Goal: Task Accomplishment & Management: Use online tool/utility

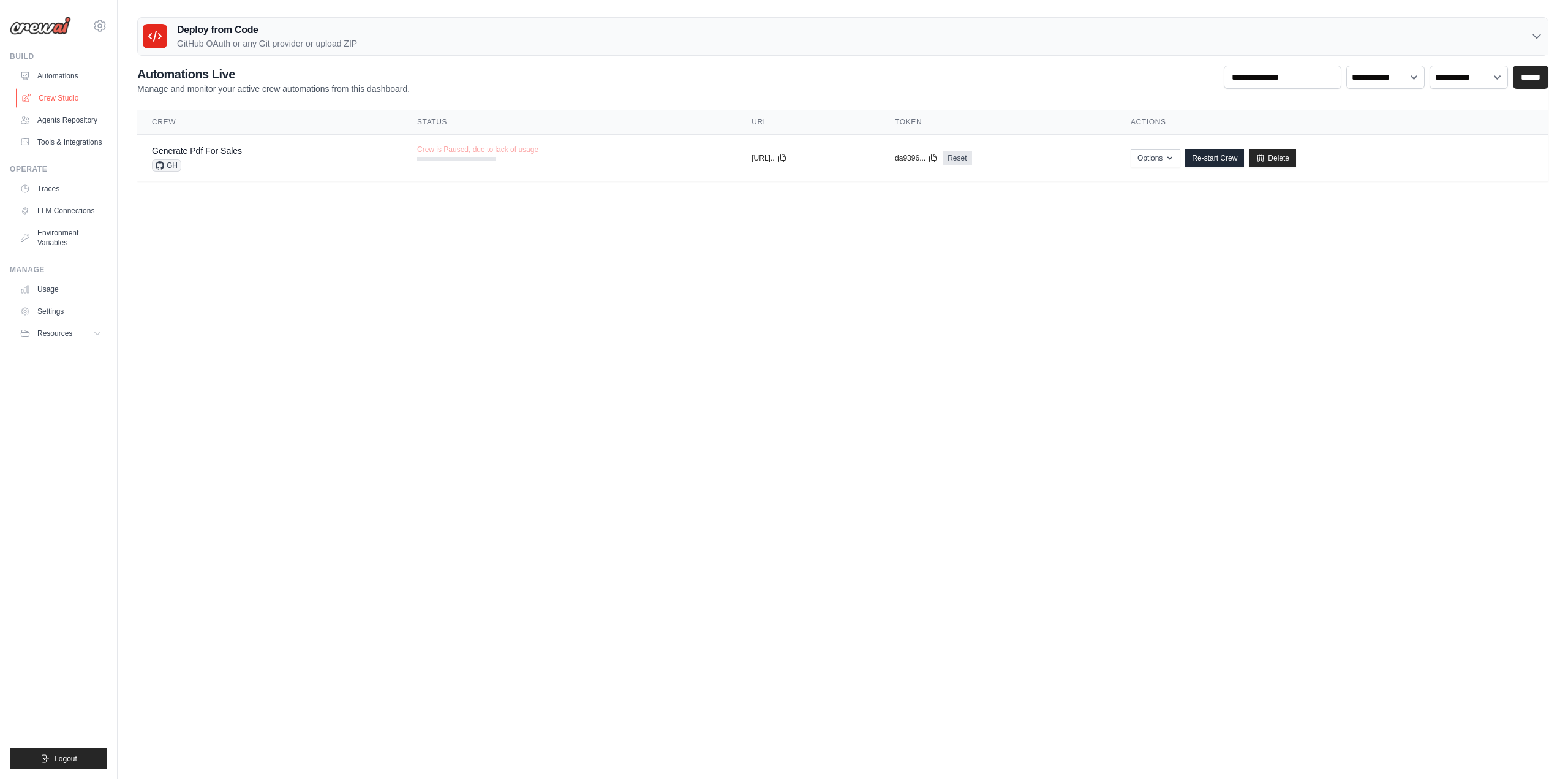
click at [60, 95] on link "Crew Studio" at bounding box center [62, 98] width 93 height 20
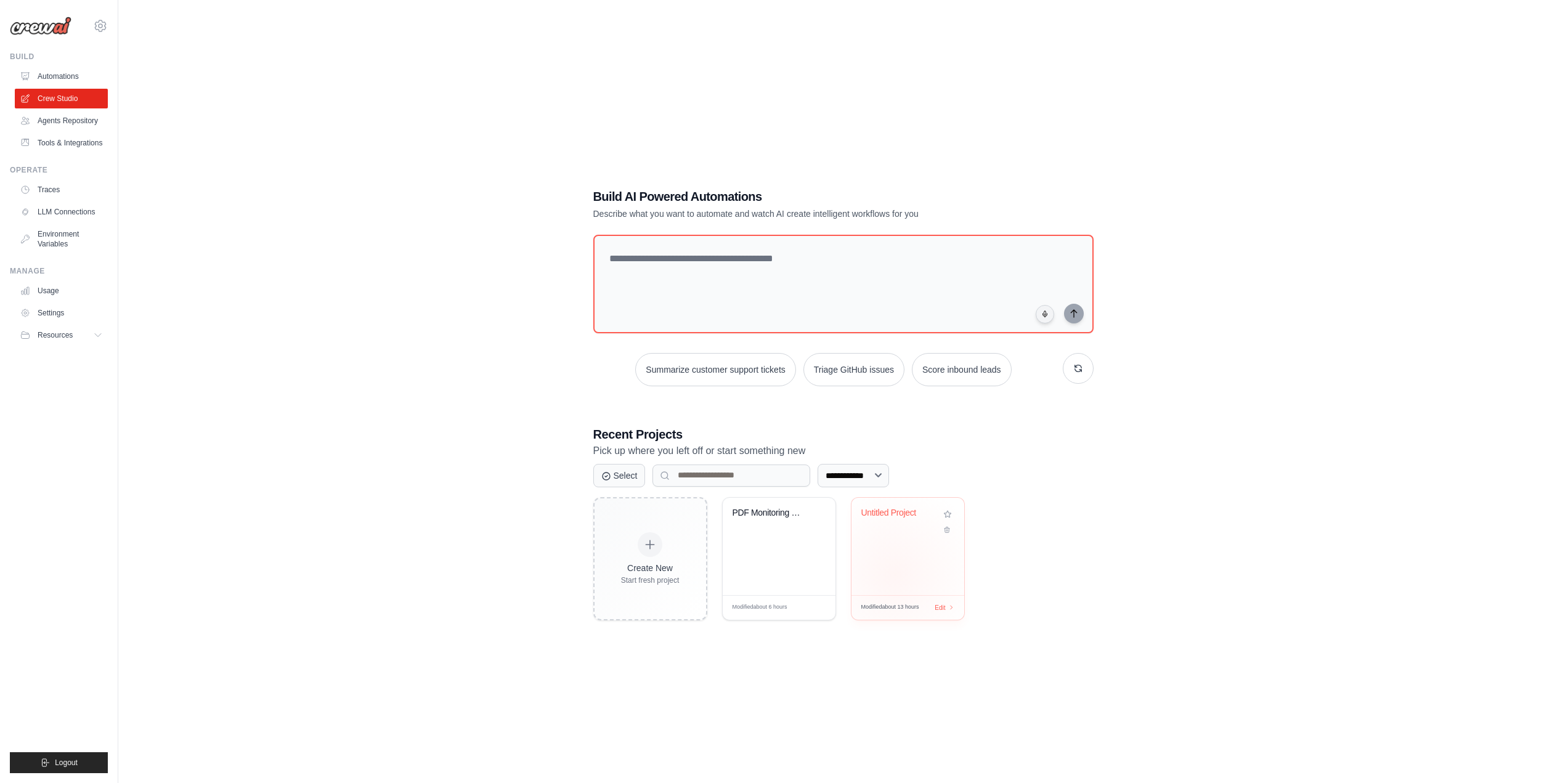
click at [895, 574] on div "Untitled Project" at bounding box center [907, 546] width 112 height 97
click at [897, 559] on div "Untitled Project" at bounding box center [907, 546] width 112 height 97
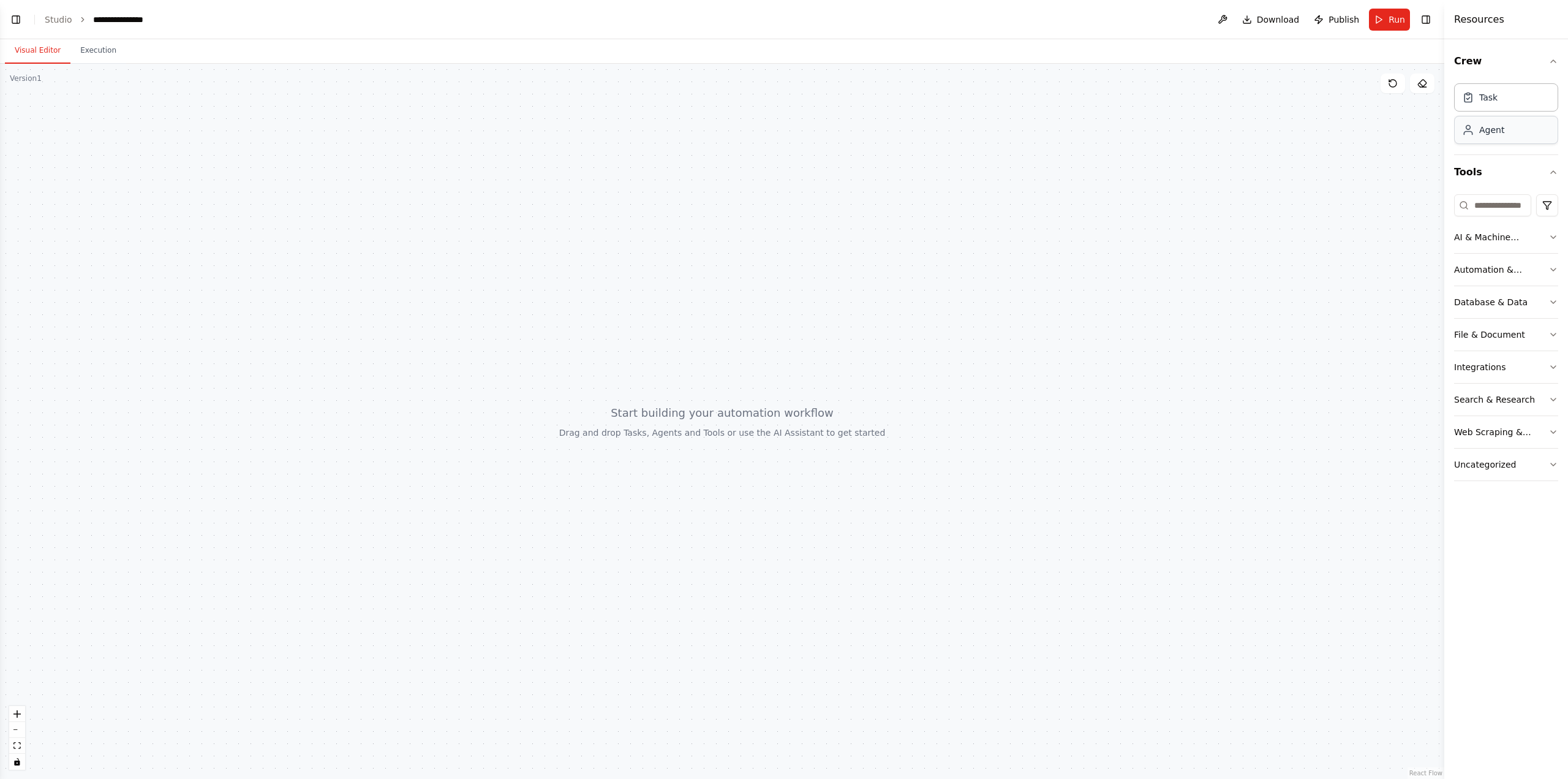
click at [1497, 136] on div "Agent" at bounding box center [1492, 130] width 25 height 13
click at [636, 419] on span "Drop tools here" at bounding box center [640, 422] width 57 height 13
click at [609, 458] on button at bounding box center [604, 456] width 69 height 15
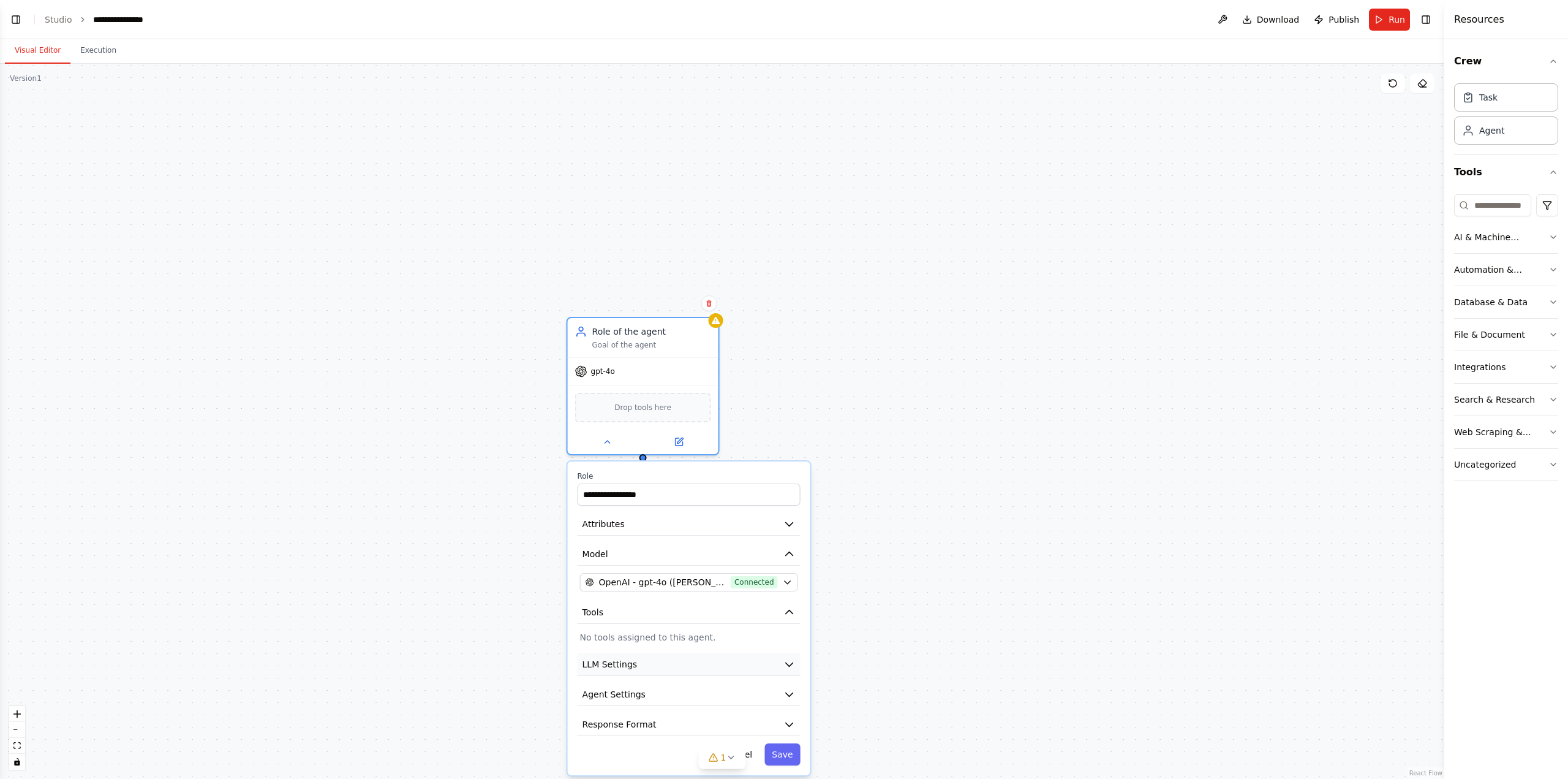
click at [795, 670] on button "LLM Settings" at bounding box center [689, 664] width 223 height 23
click at [790, 666] on icon "button" at bounding box center [789, 664] width 13 height 13
drag, startPoint x: 785, startPoint y: 664, endPoint x: 767, endPoint y: 668, distance: 18.4
click at [784, 664] on icon "button" at bounding box center [789, 664] width 13 height 13
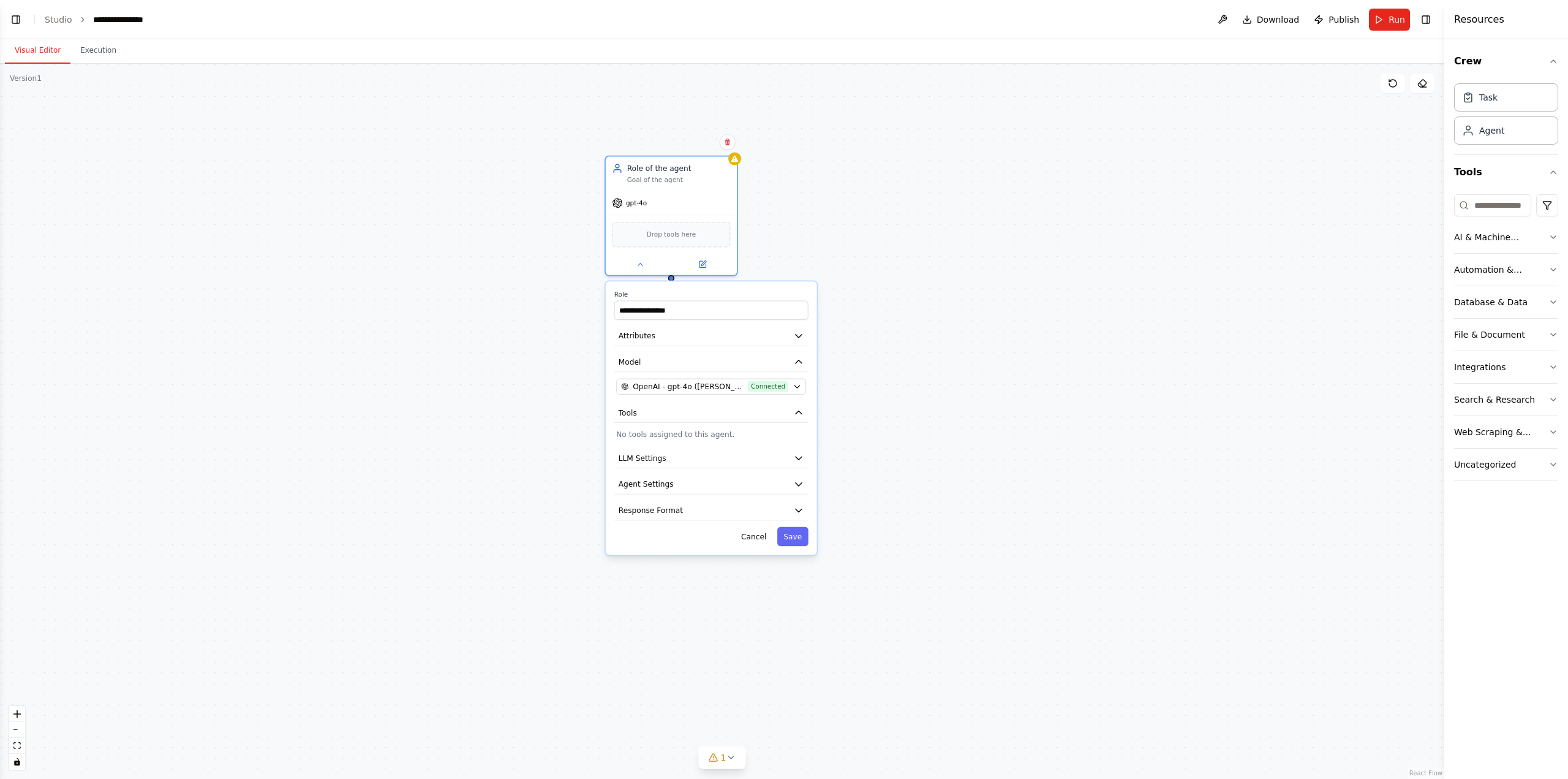
drag, startPoint x: 863, startPoint y: 687, endPoint x: 875, endPoint y: 477, distance: 210.3
click at [875, 477] on div "**********" at bounding box center [722, 421] width 1444 height 715
click at [757, 455] on button "LLM Settings" at bounding box center [711, 455] width 194 height 20
click at [760, 454] on button "LLM Settings" at bounding box center [711, 455] width 194 height 20
click at [747, 485] on button "Agent Settings" at bounding box center [711, 481] width 194 height 20
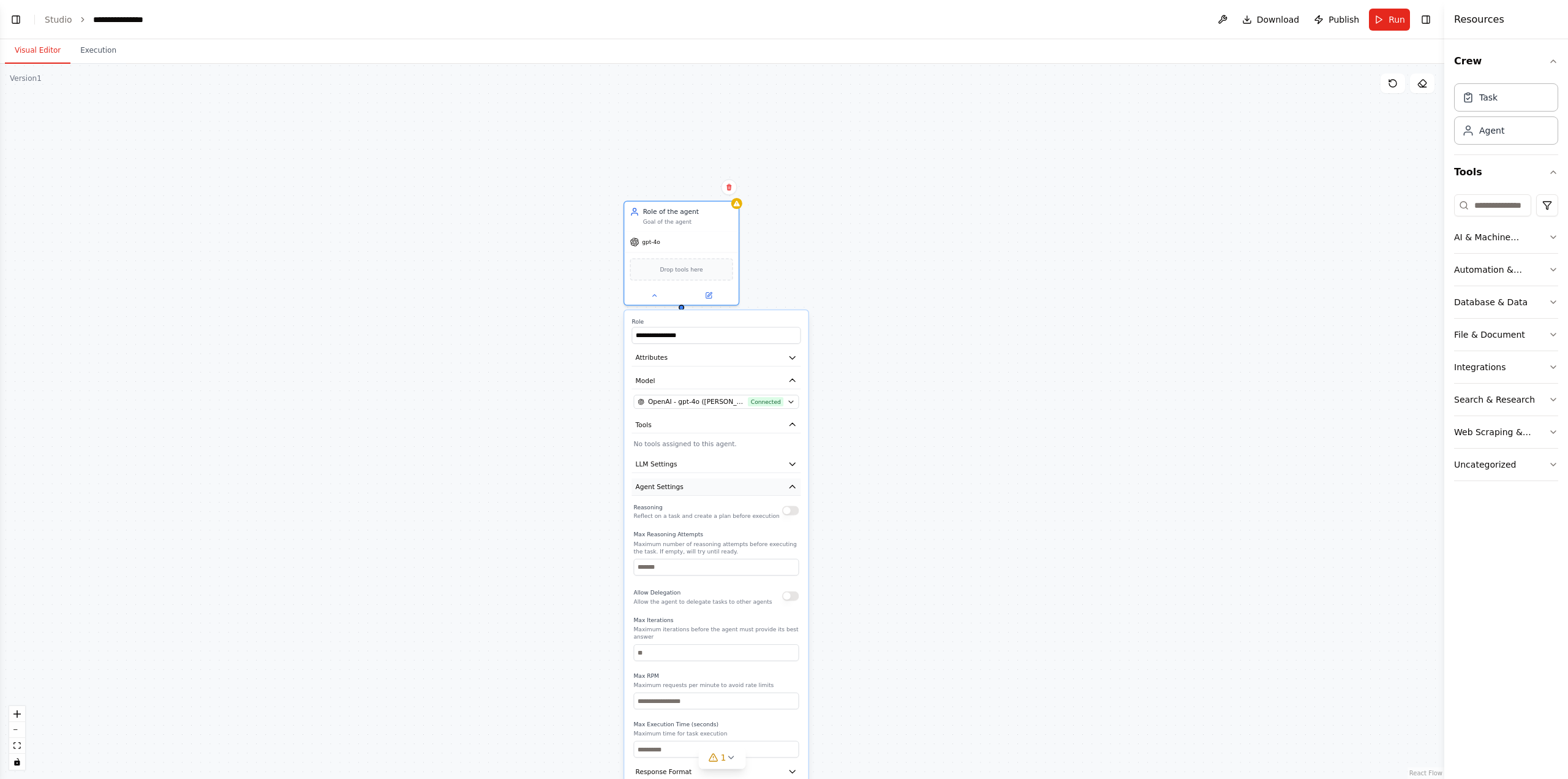
click at [731, 494] on button "Agent Settings" at bounding box center [716, 487] width 169 height 17
click at [732, 512] on button "Response Format" at bounding box center [716, 510] width 169 height 17
click at [789, 529] on button "Save" at bounding box center [787, 532] width 27 height 17
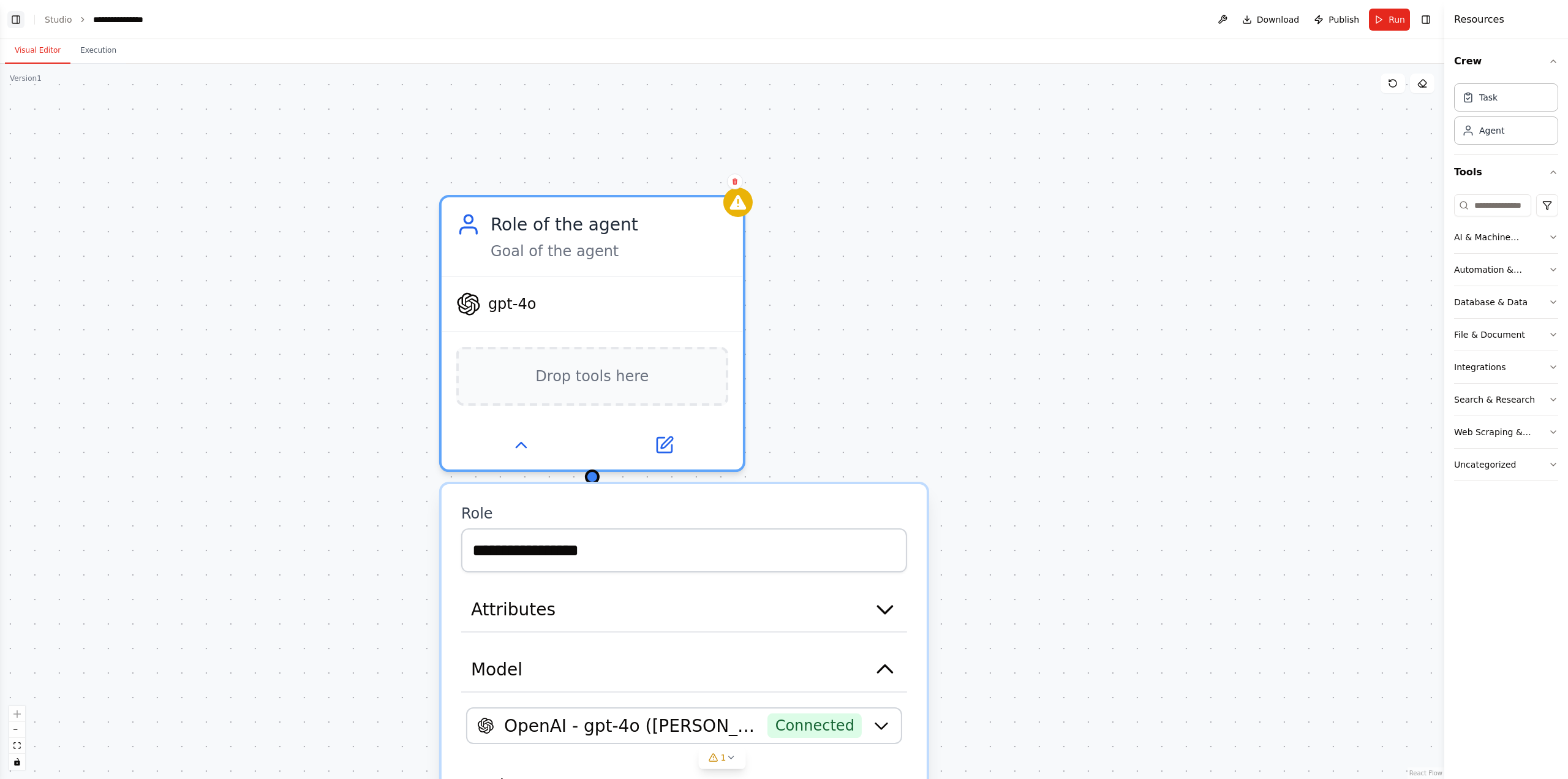
click at [19, 21] on button "Toggle Left Sidebar" at bounding box center [16, 20] width 17 height 17
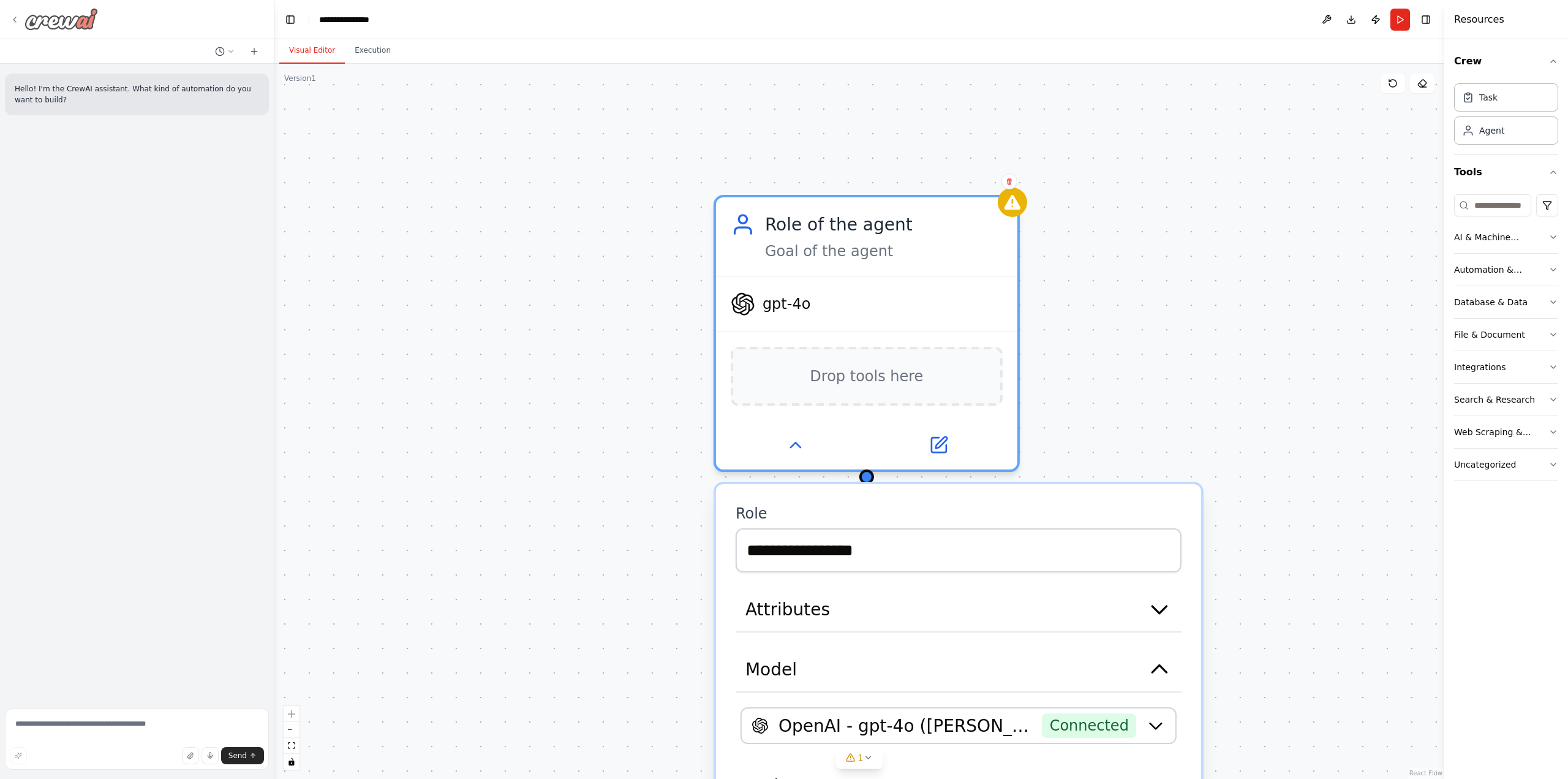
click at [14, 19] on icon at bounding box center [15, 19] width 10 height 10
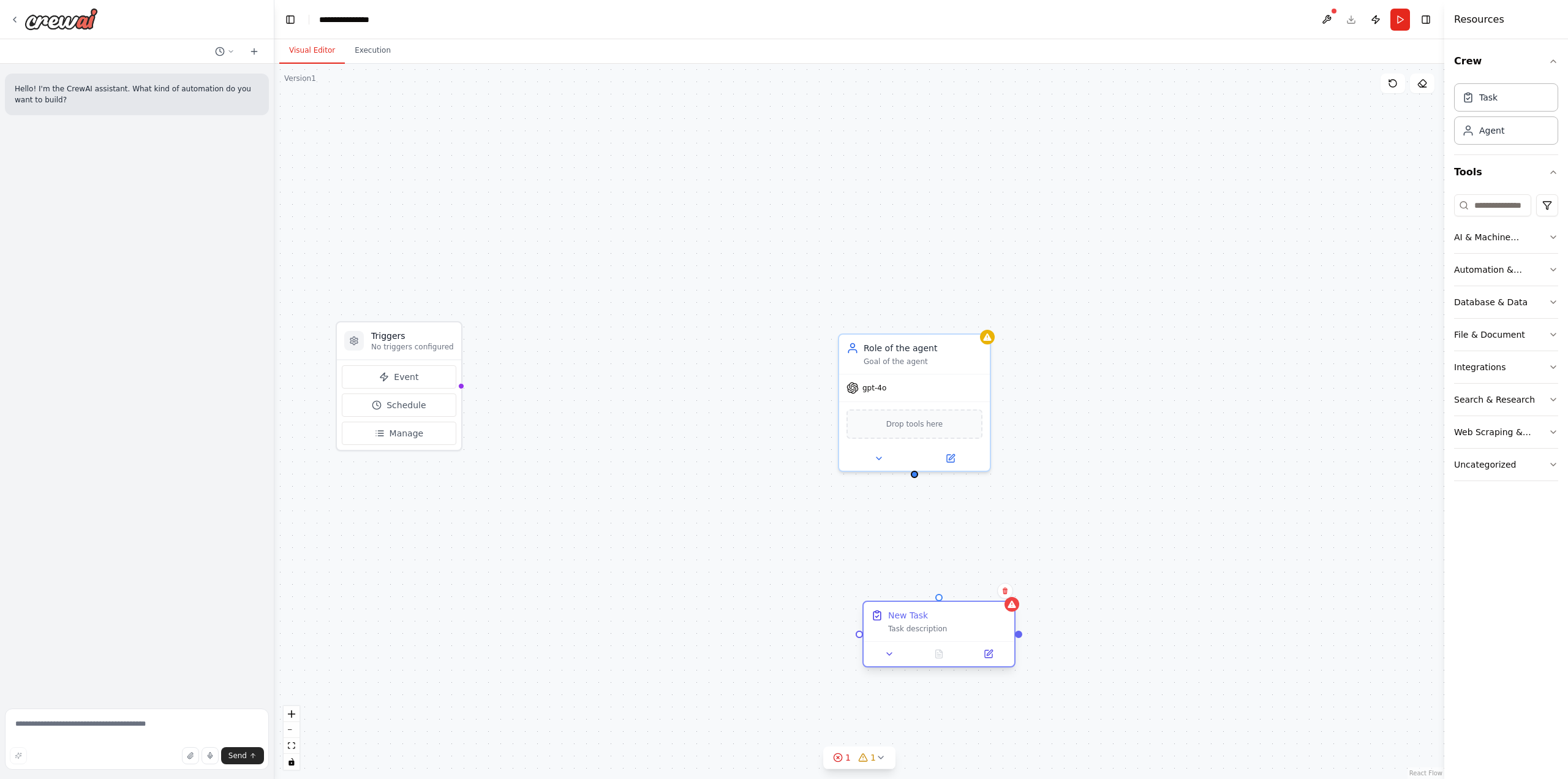
drag, startPoint x: 958, startPoint y: 240, endPoint x: 922, endPoint y: 624, distance: 385.7
click at [922, 624] on div "Task description" at bounding box center [947, 628] width 119 height 10
drag, startPoint x: 926, startPoint y: 599, endPoint x: 910, endPoint y: 475, distance: 125.0
click at [910, 475] on div "Triggers No triggers configured Event Schedule Manage Role of the agent Goal of…" at bounding box center [859, 421] width 1170 height 715
click at [424, 430] on button "Manage" at bounding box center [399, 433] width 114 height 23
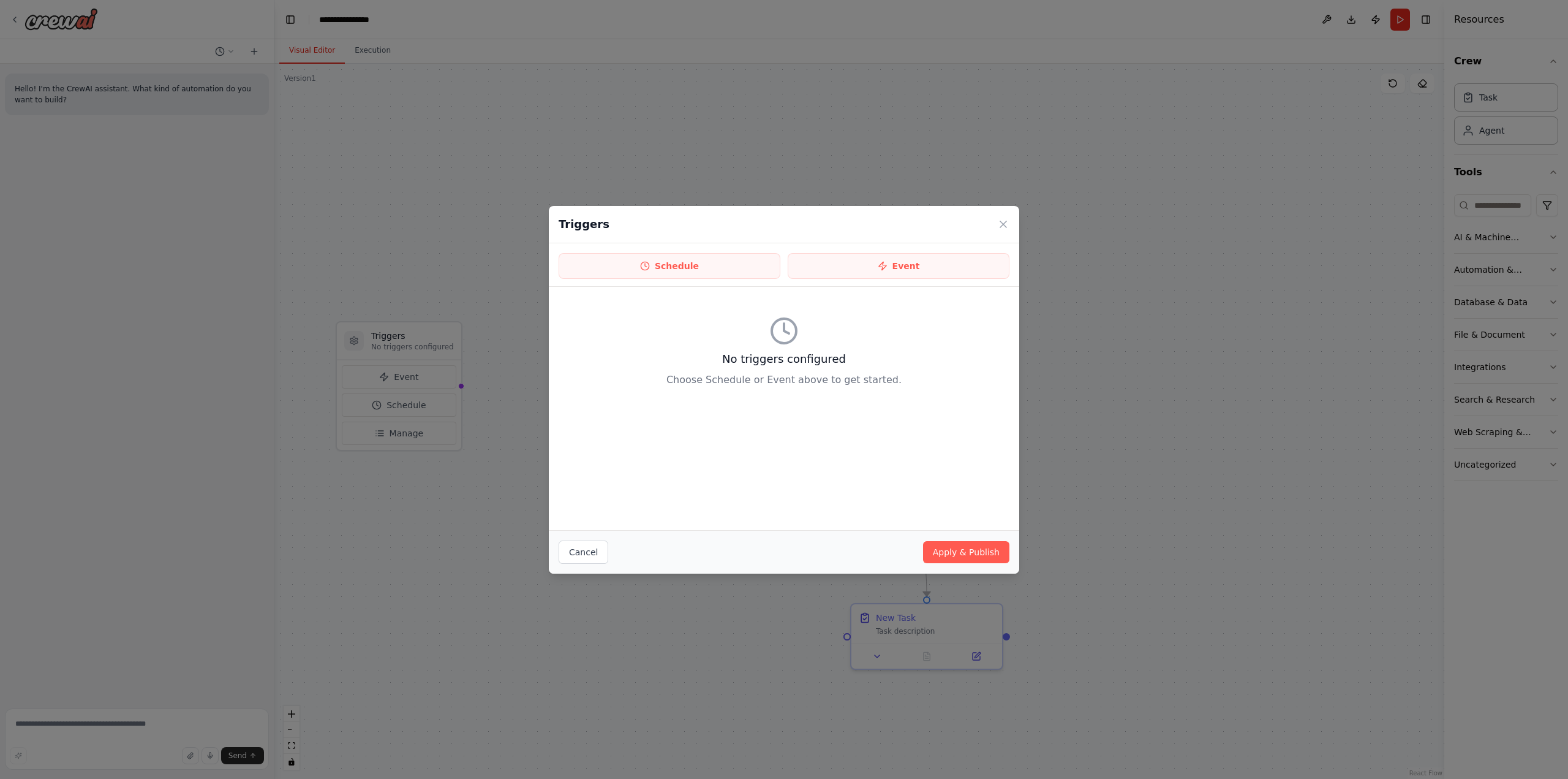
click at [1006, 220] on icon at bounding box center [1003, 224] width 13 height 13
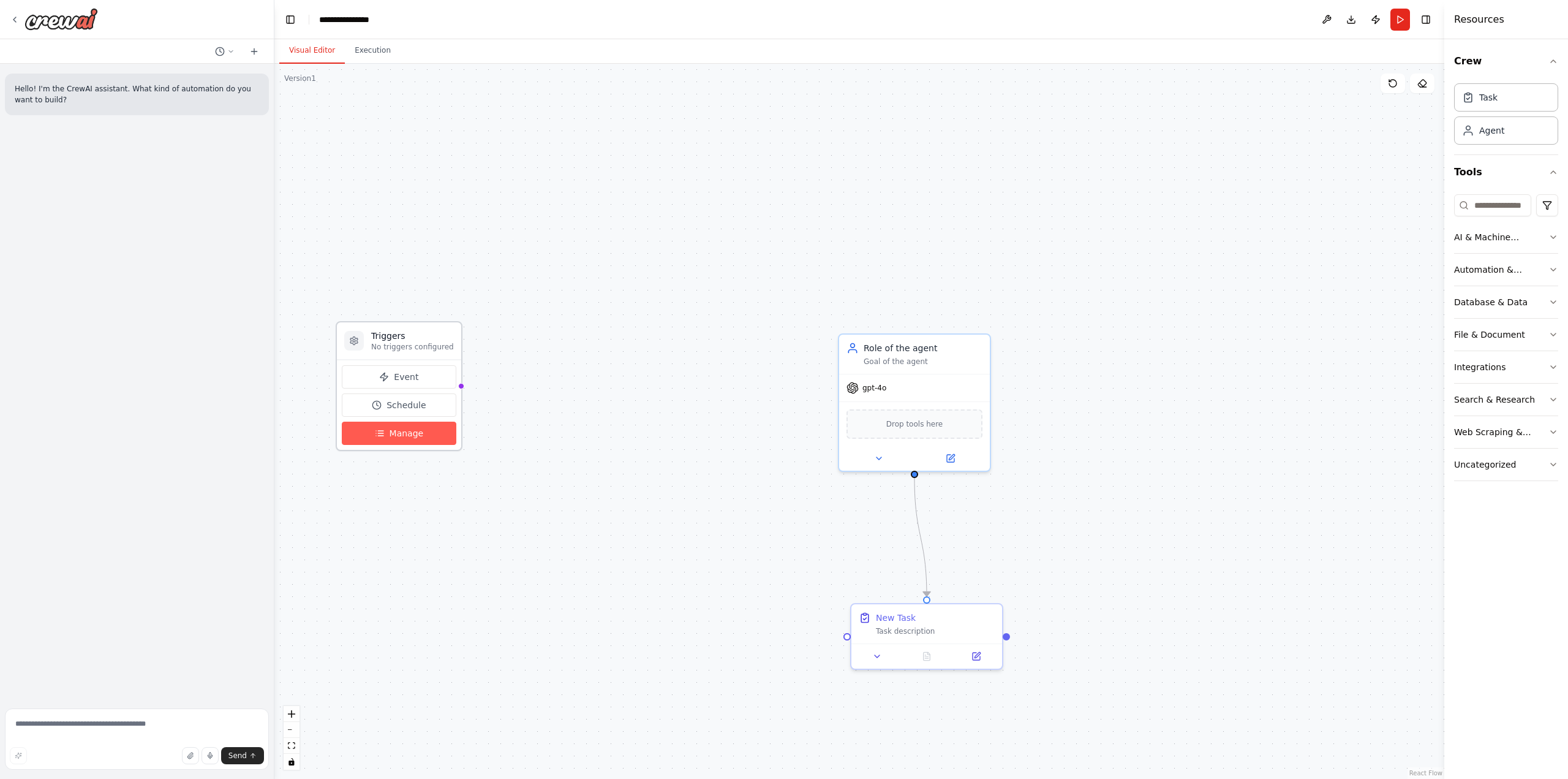
click at [401, 440] on button "Manage" at bounding box center [399, 433] width 114 height 23
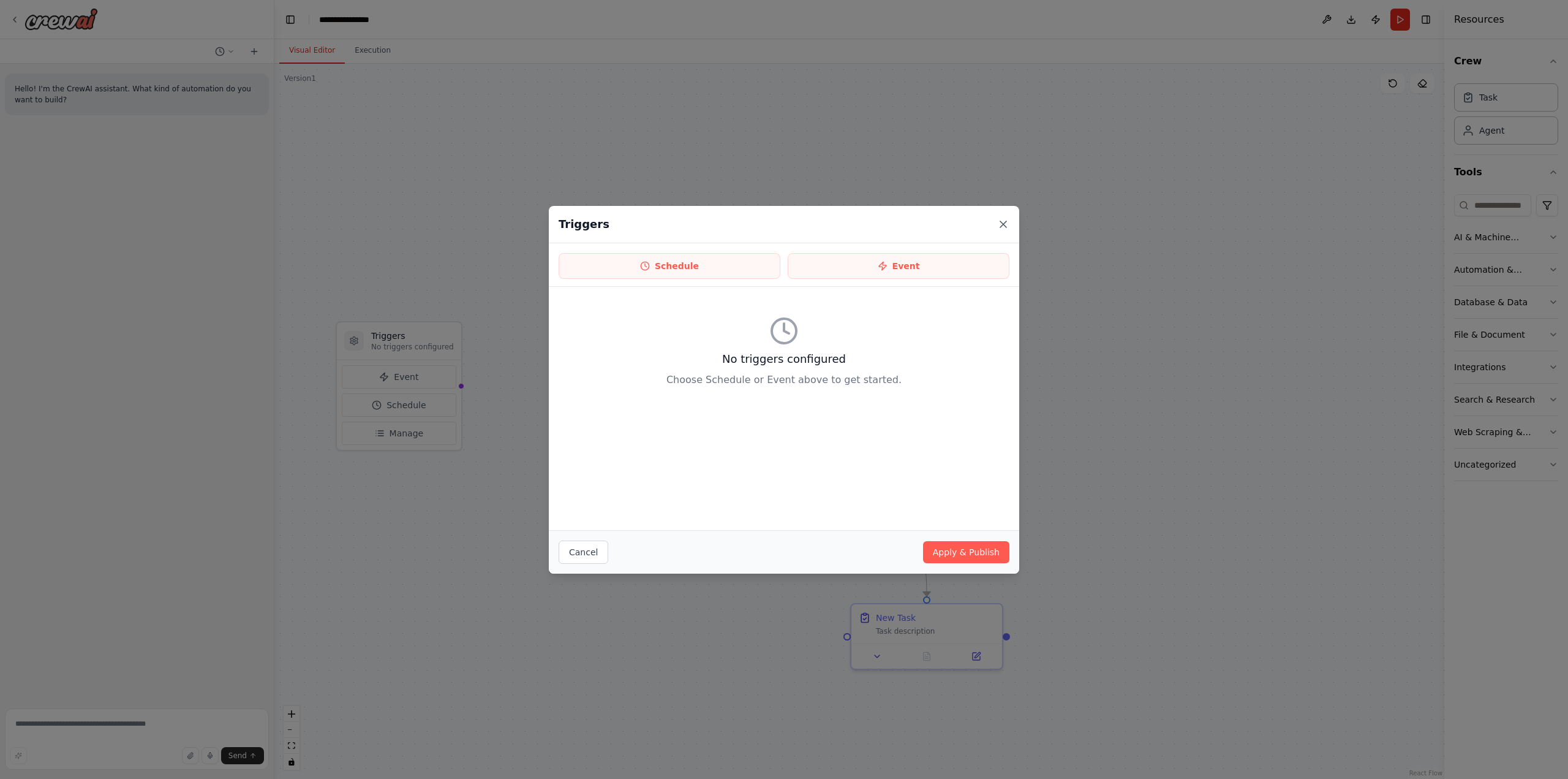
click at [1008, 220] on icon at bounding box center [1003, 224] width 13 height 13
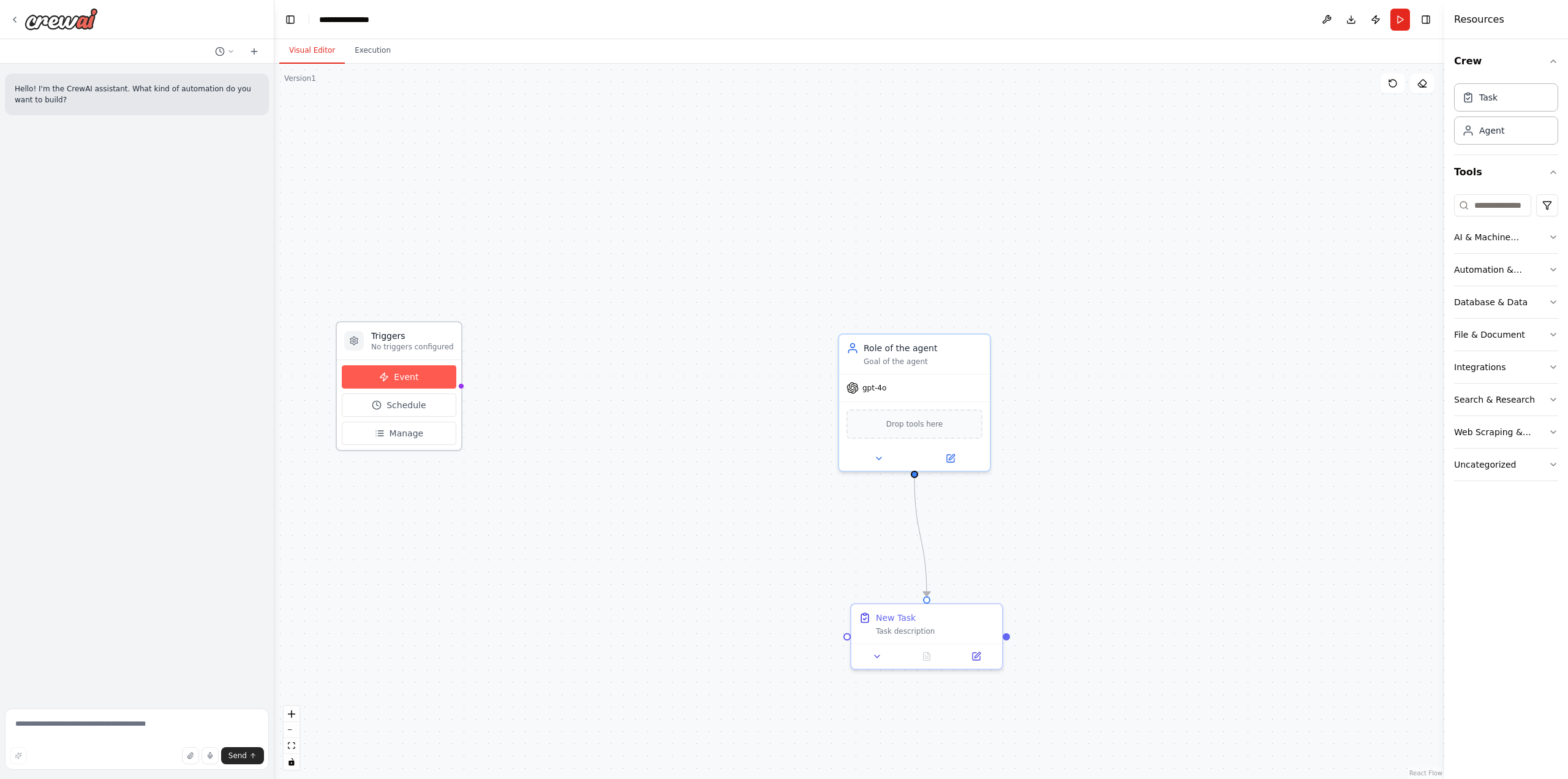
click at [382, 379] on icon at bounding box center [384, 377] width 10 height 10
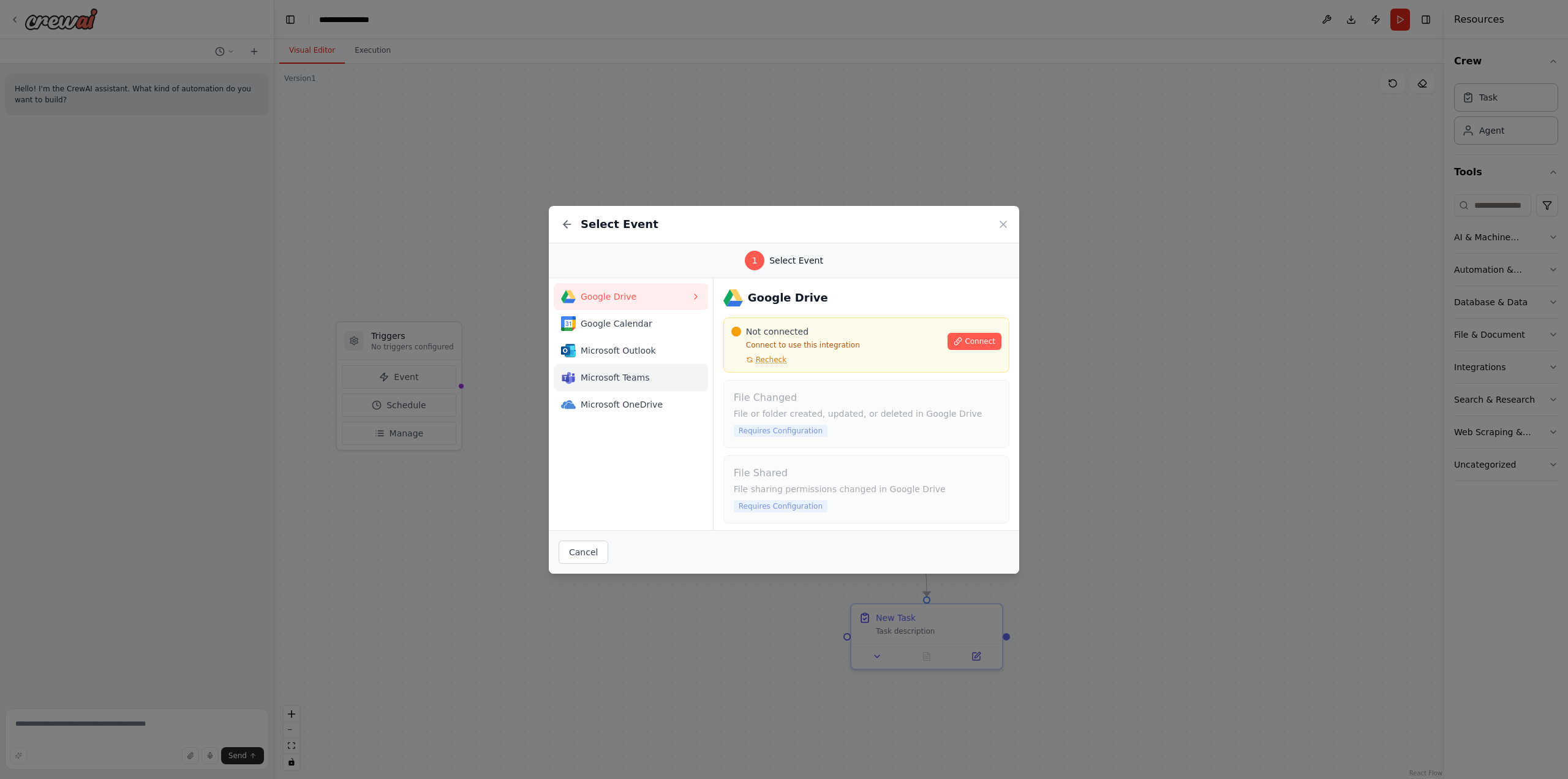
click at [657, 373] on span "Microsoft Teams" at bounding box center [636, 377] width 110 height 13
click at [975, 345] on span "Connect" at bounding box center [980, 341] width 30 height 10
click at [629, 351] on span "Microsoft Outlook" at bounding box center [636, 350] width 110 height 13
click at [611, 406] on span "Microsoft OneDrive" at bounding box center [636, 404] width 110 height 13
click at [619, 299] on span "Google Drive" at bounding box center [636, 297] width 110 height 13
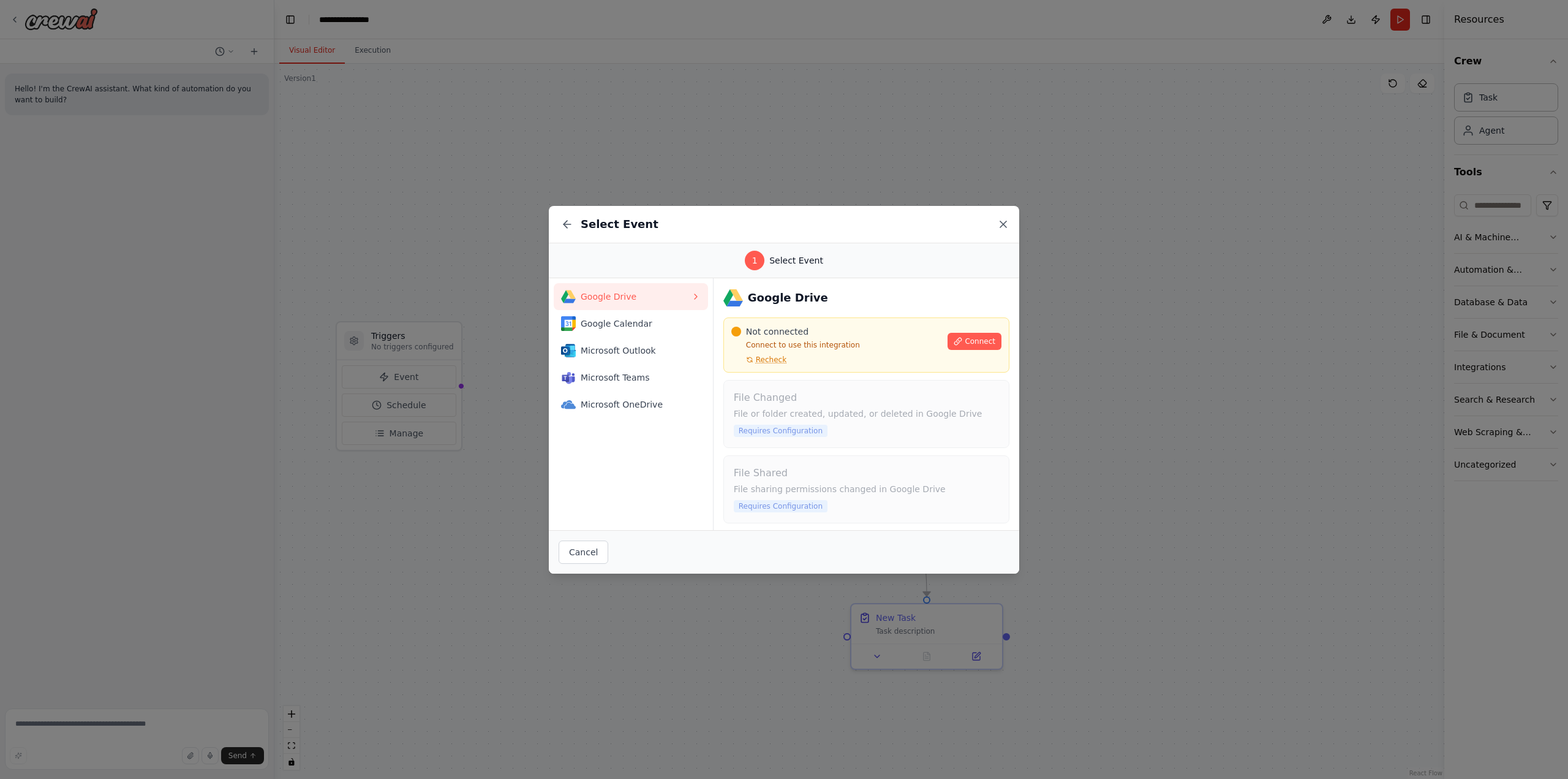
click at [1001, 218] on icon at bounding box center [1003, 224] width 13 height 13
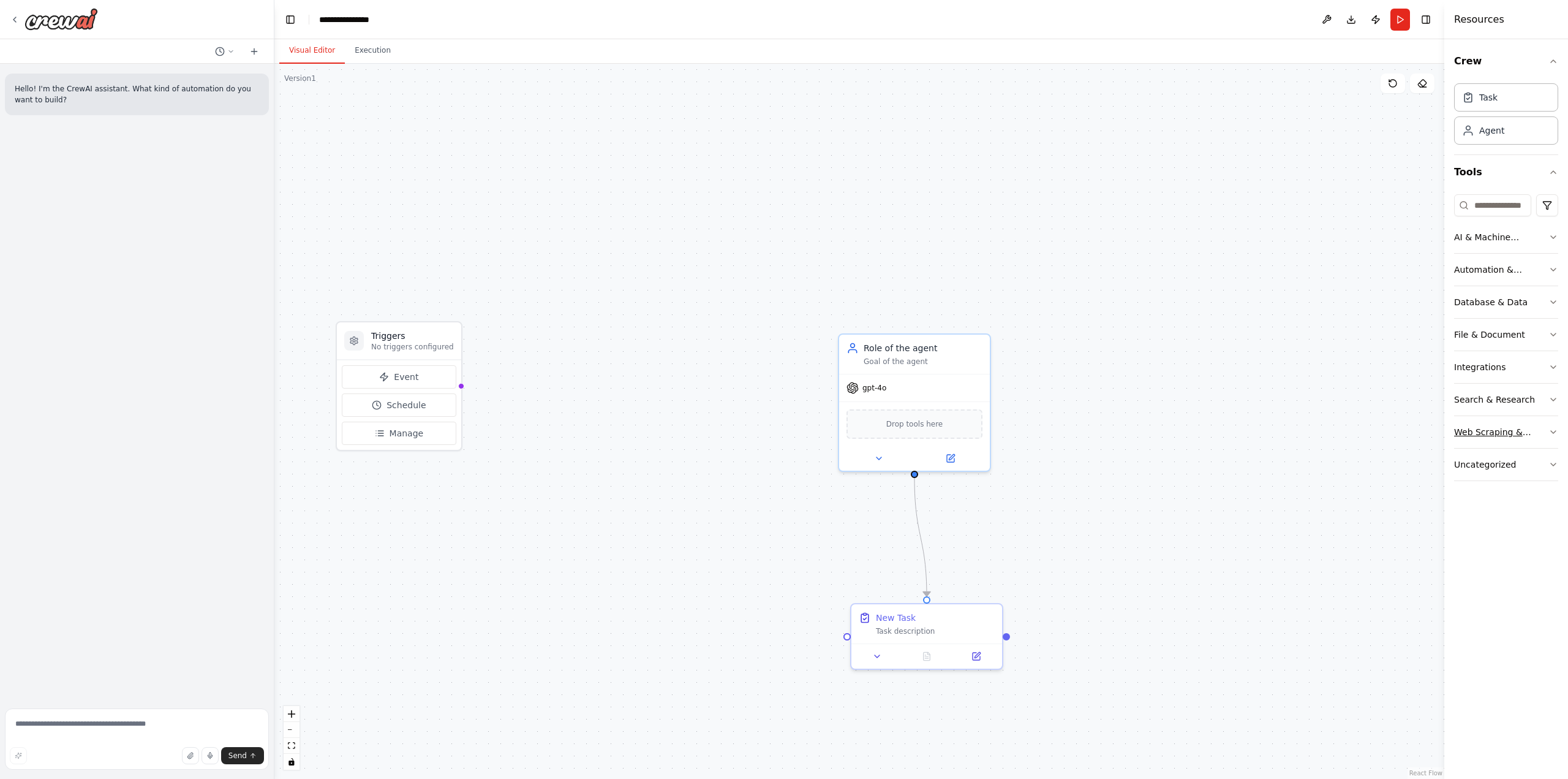
click at [1521, 436] on div "Web Scraping & Browsing" at bounding box center [1501, 432] width 95 height 13
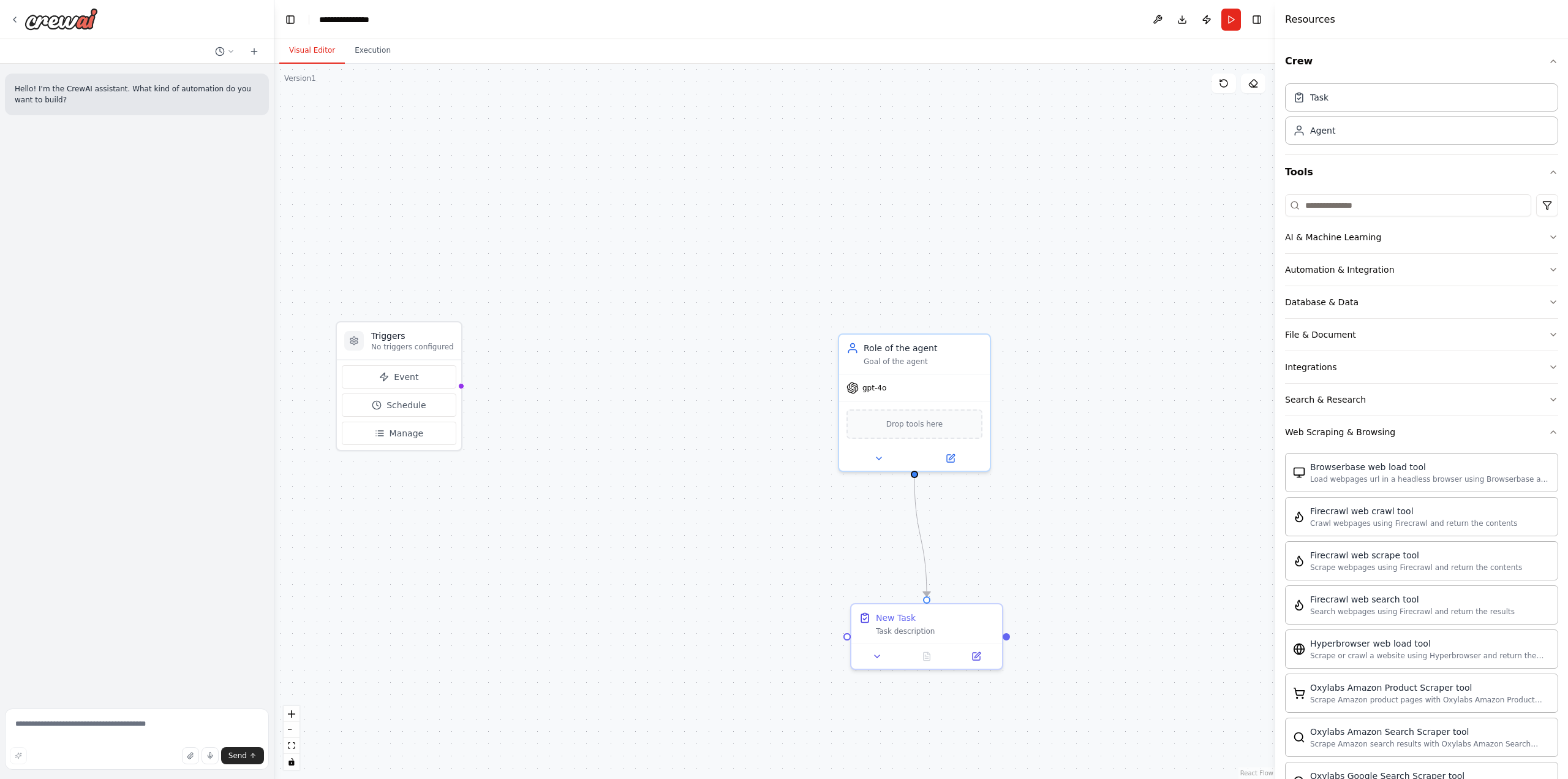
drag, startPoint x: 1446, startPoint y: 416, endPoint x: 1274, endPoint y: 434, distance: 172.9
click at [1275, 434] on div at bounding box center [1277, 389] width 5 height 779
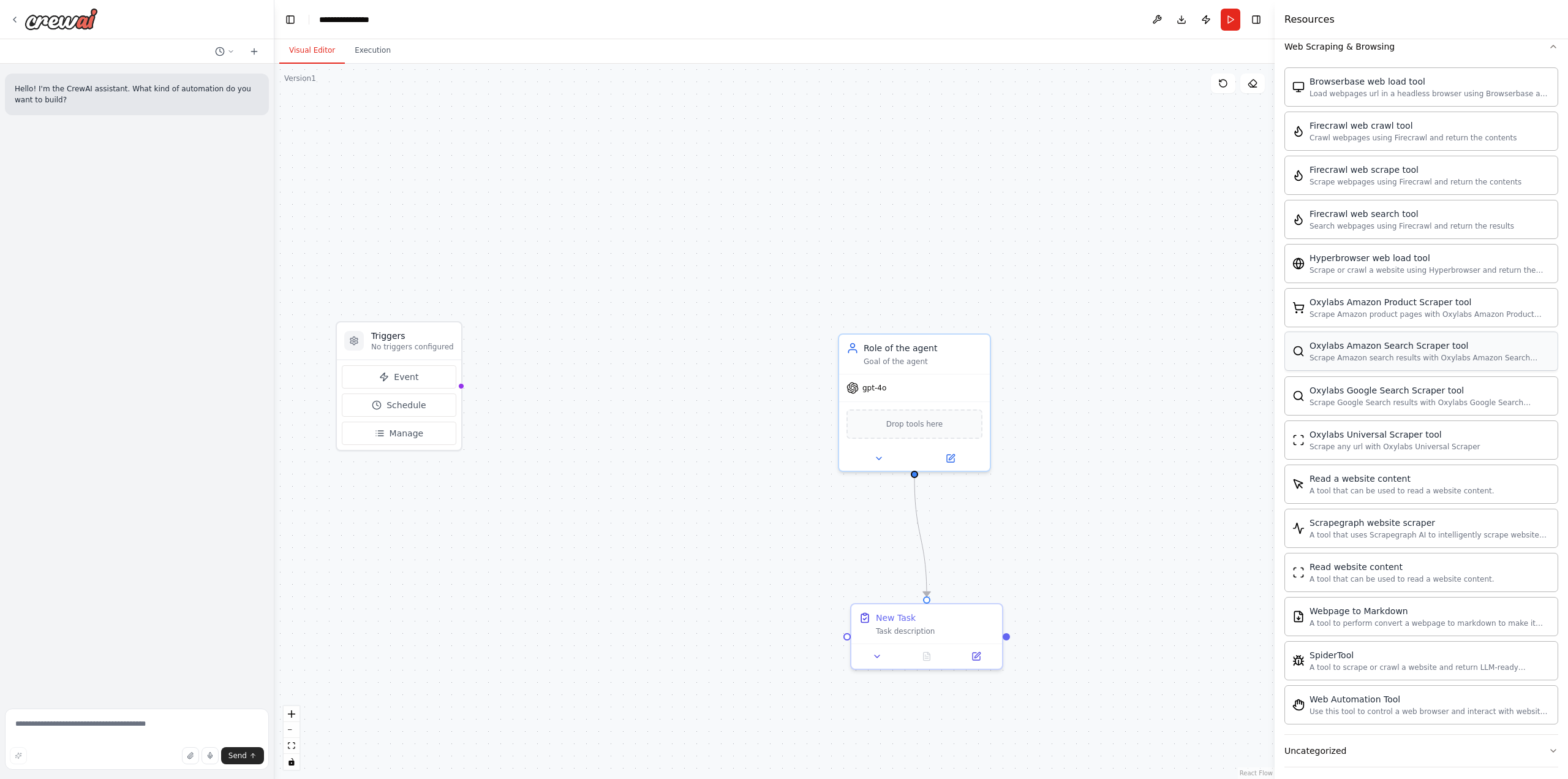
scroll to position [393, 0]
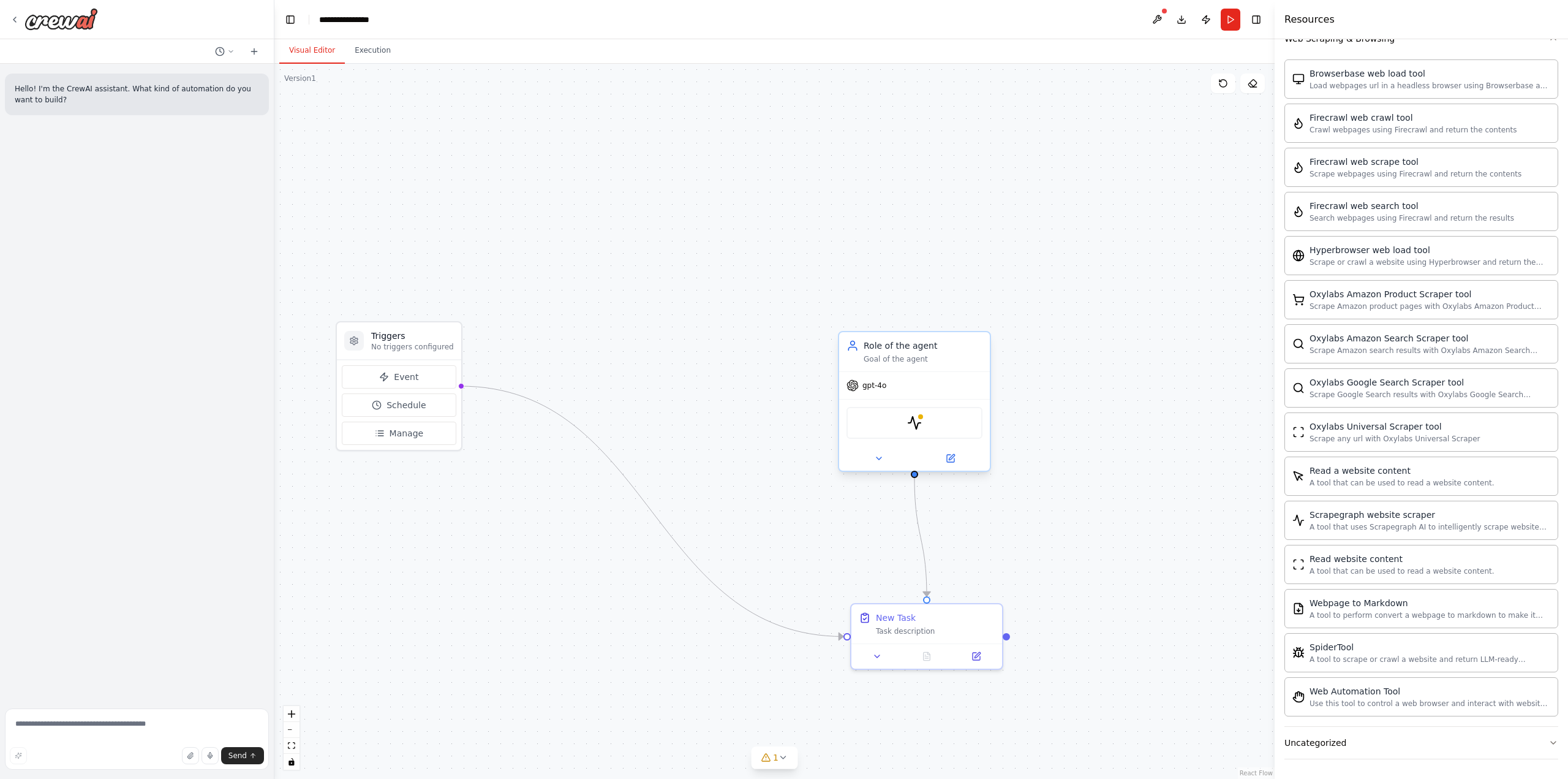
click at [926, 422] on div "ScrapegraphScrapeTool" at bounding box center [914, 423] width 136 height 32
drag, startPoint x: 920, startPoint y: 424, endPoint x: 953, endPoint y: 328, distance: 101.5
click at [953, 330] on img at bounding box center [951, 337] width 15 height 15
click at [953, 328] on img at bounding box center [951, 325] width 15 height 15
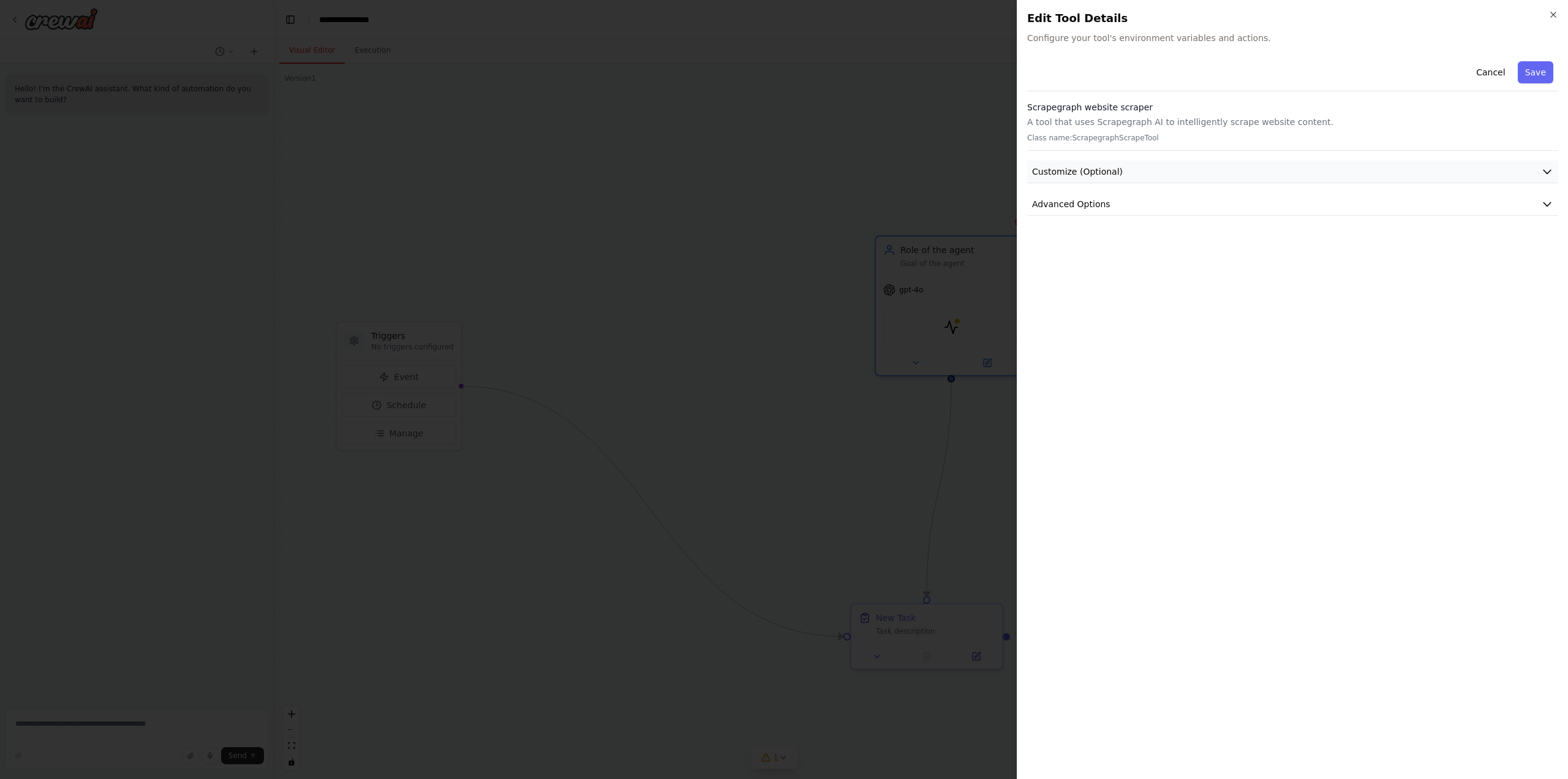
click at [1540, 171] on button "Customize (Optional)" at bounding box center [1292, 172] width 531 height 23
click at [1549, 367] on icon "button" at bounding box center [1547, 363] width 13 height 13
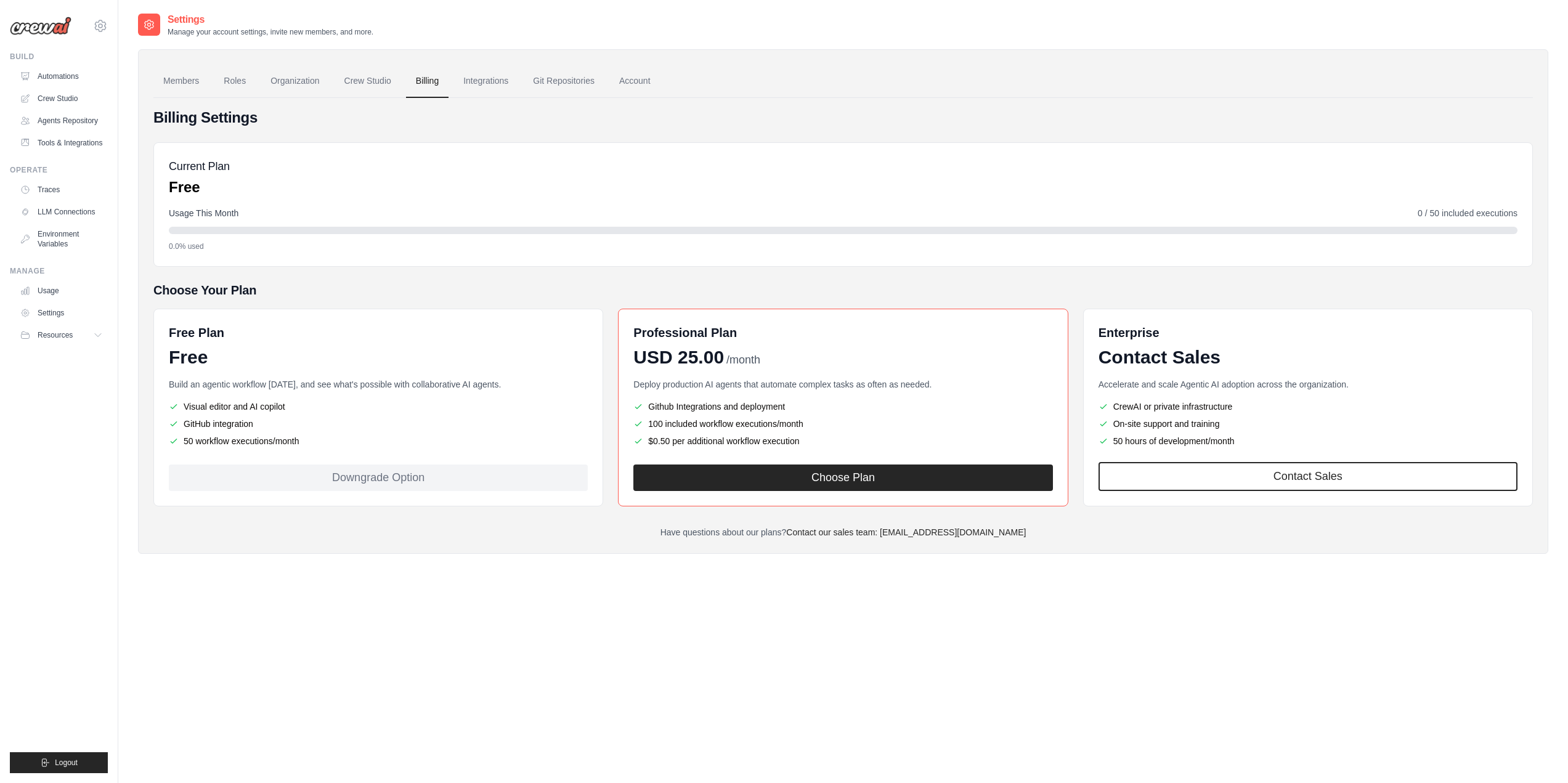
click at [712, 261] on div "Current Plan Free Usage This Month 0 / 50 included executions 0.0% used" at bounding box center [843, 204] width 1380 height 124
